Goal: Check status: Check status

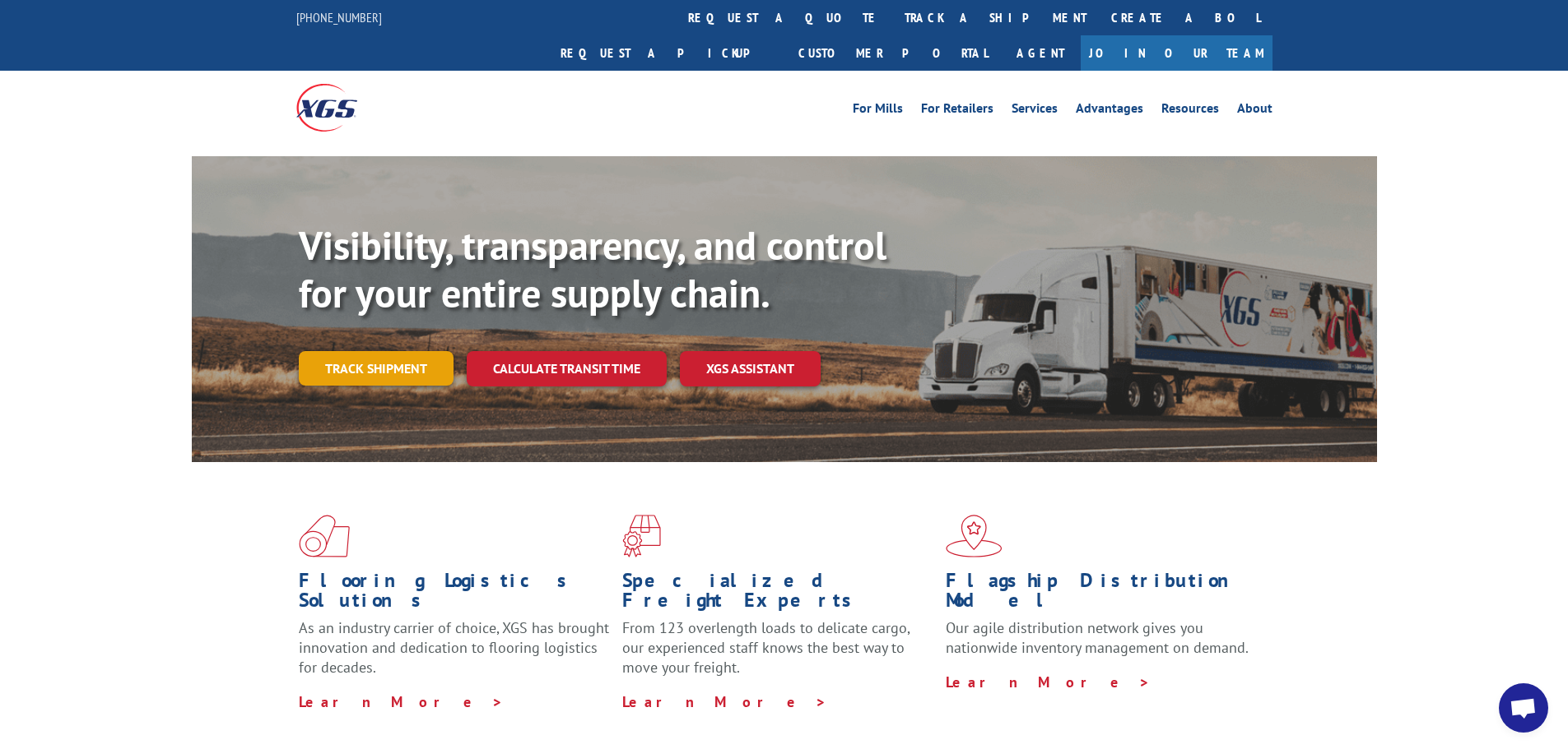
click at [397, 352] on link "Track shipment" at bounding box center [376, 369] width 155 height 35
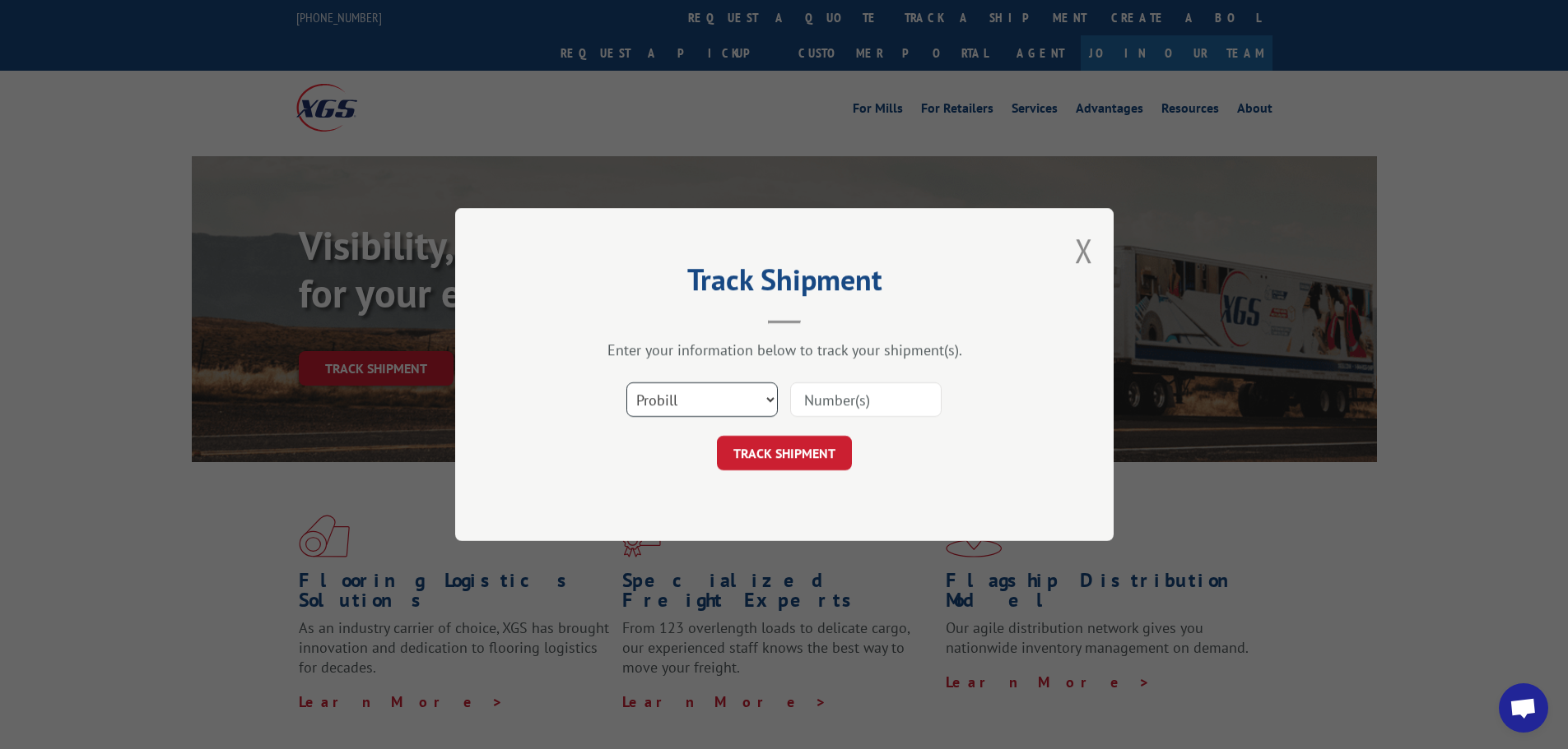
click at [720, 395] on select "Select category... Probill BOL PO" at bounding box center [702, 399] width 152 height 35
select select "bol"
click at [626, 382] on select "Select category... Probill BOL PO" at bounding box center [702, 399] width 152 height 35
click at [846, 406] on input at bounding box center [865, 399] width 152 height 35
paste input "5299635"
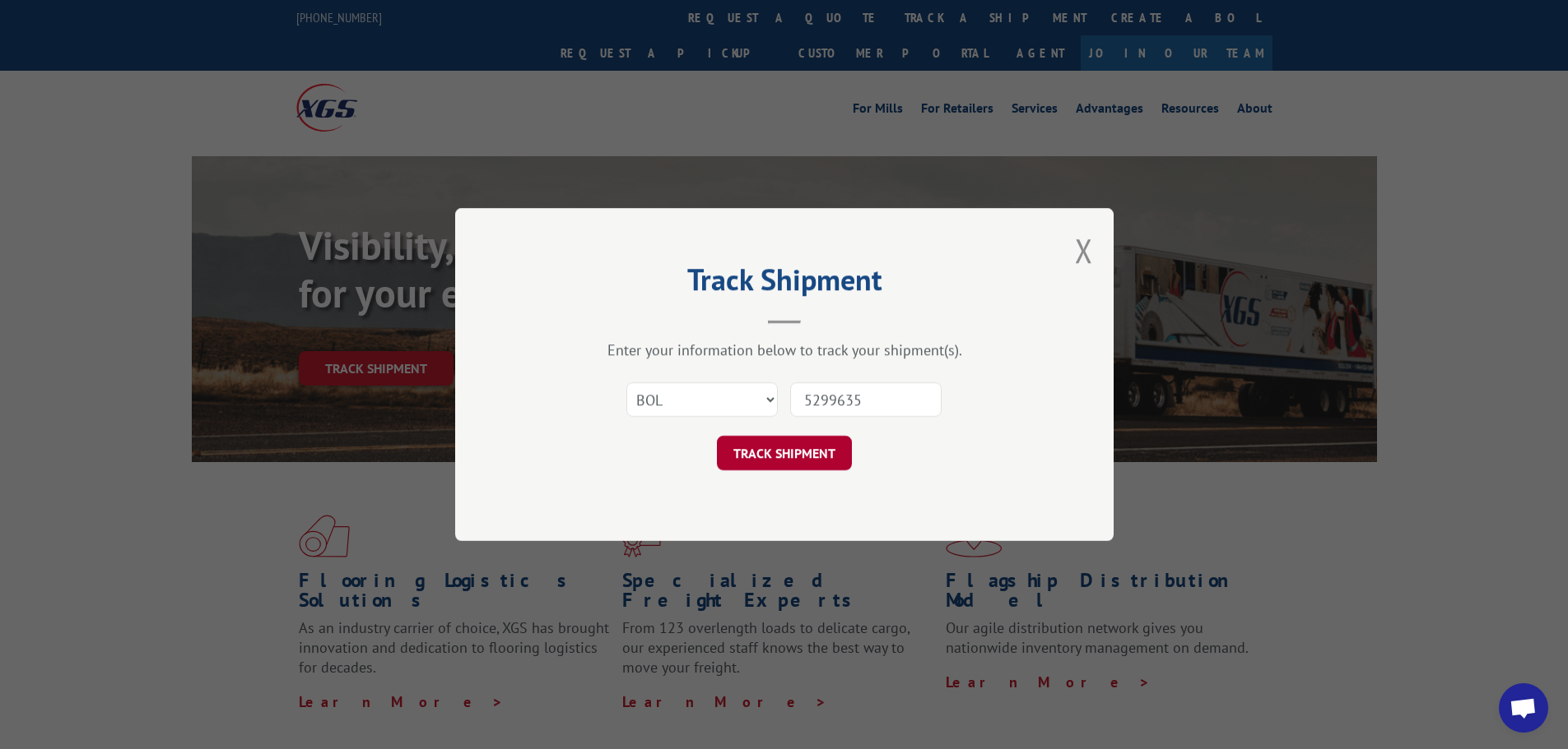
type input "5299635"
drag, startPoint x: 789, startPoint y: 465, endPoint x: 799, endPoint y: 466, distance: 10.0
click at [790, 465] on button "TRACK SHIPMENT" at bounding box center [784, 453] width 135 height 35
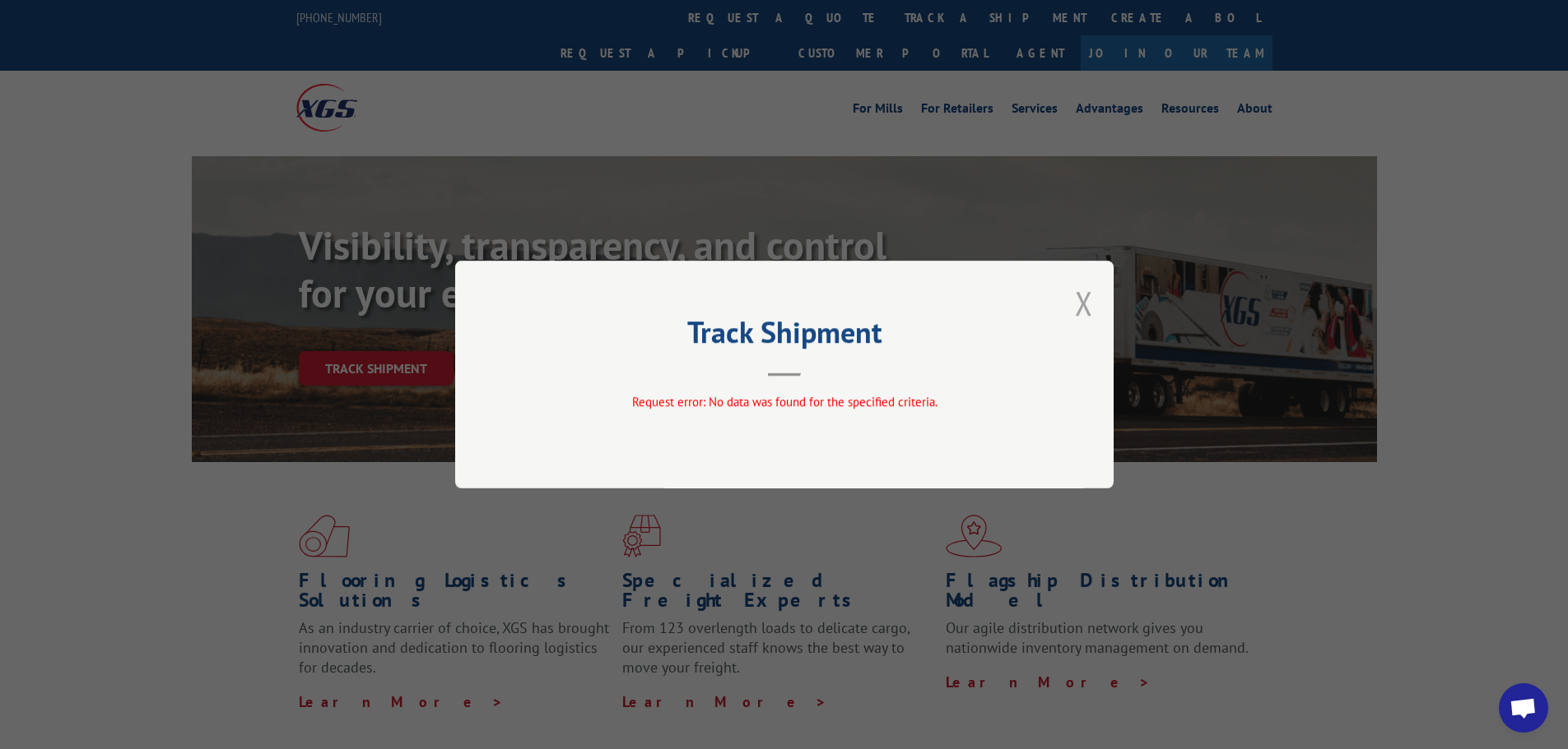
click at [1081, 308] on button "Close modal" at bounding box center [1083, 303] width 18 height 44
